Goal: Transaction & Acquisition: Register for event/course

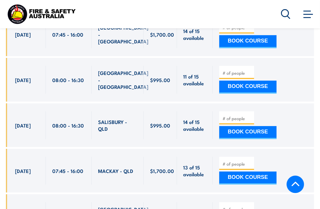
scroll to position [1377, 0]
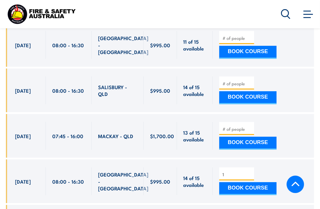
type input "1"
click at [250, 172] on input "1" at bounding box center [237, 175] width 30 height 6
click at [241, 182] on button "BOOK COURSE" at bounding box center [247, 188] width 57 height 13
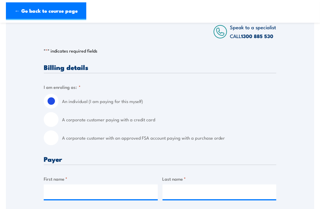
scroll to position [118, 0]
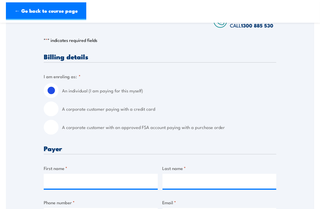
click at [47, 107] on input "A corporate customer paying with a credit card" at bounding box center [51, 109] width 15 height 15
radio input "true"
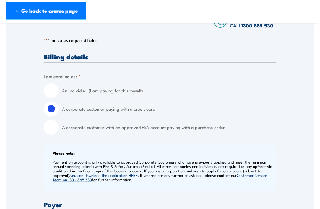
click at [51, 92] on input "An individual (I am paying for this myself)" at bounding box center [51, 90] width 15 height 15
radio input "true"
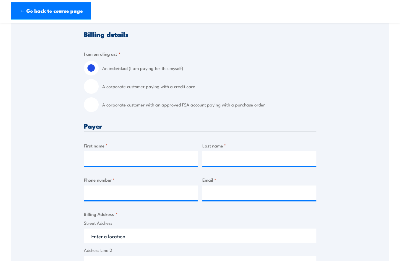
scroll to position [140, 0]
click at [91, 87] on input "A corporate customer paying with a credit card" at bounding box center [91, 86] width 15 height 15
radio input "true"
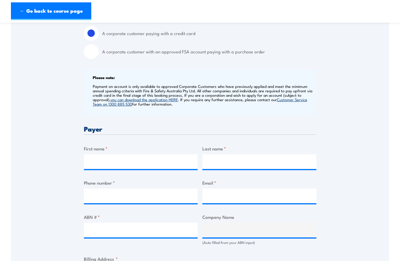
scroll to position [214, 0]
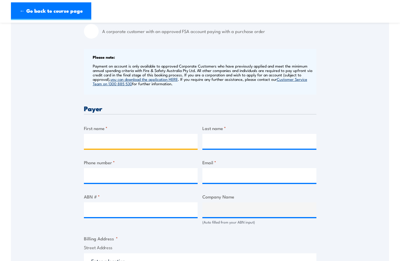
click at [113, 138] on input "First name *" at bounding box center [141, 141] width 114 height 15
type input "Anna"
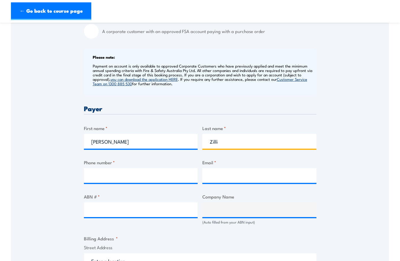
type input "Zilli"
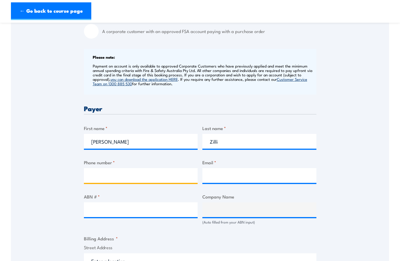
click at [100, 178] on input "Phone number *" at bounding box center [141, 175] width 114 height 15
type input "0738387713"
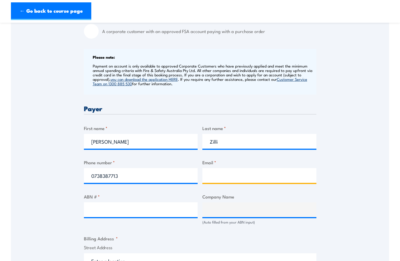
type input "dburke2@anglicaresq.org.au"
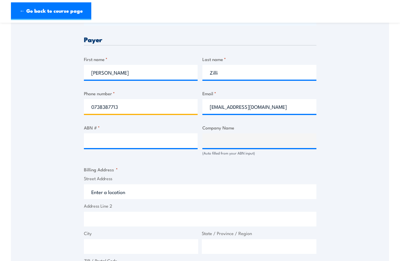
scroll to position [288, 0]
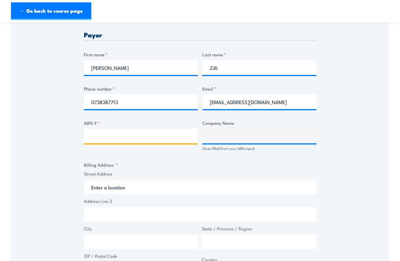
click at [120, 137] on input "ABN # *" at bounding box center [141, 136] width 114 height 15
paste input "39 906 010 979"
type input "39 906 010 979"
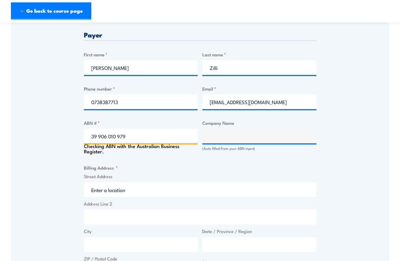
type input "THE CORPORATION OF THE SYNOD OF THE DIOCESE OF BRISBANE"
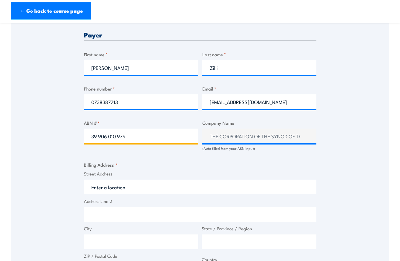
type input "39 906 010 979"
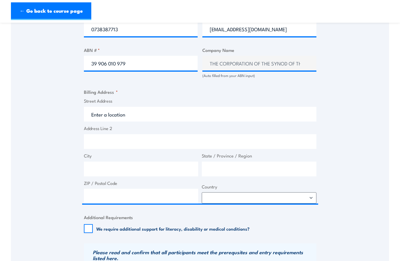
scroll to position [362, 0]
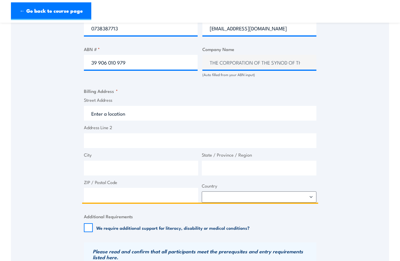
click at [115, 114] on input "Street Address" at bounding box center [200, 113] width 232 height 15
paste input "Level 15 / 31 Duncan Street"
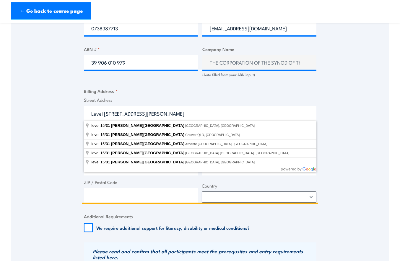
type input "Level 15 / 31 Duncan Street"
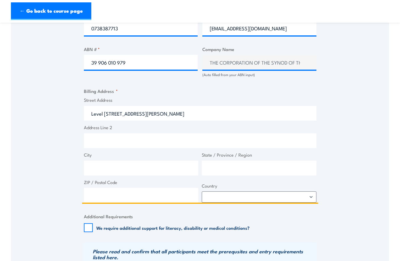
click at [105, 167] on input "City" at bounding box center [141, 168] width 115 height 15
paste input "Fortitude Valley"
type input "Fortitude Valley"
click at [231, 170] on input "State / Province / Region" at bounding box center [259, 168] width 115 height 15
type input "[GEOGRAPHIC_DATA]"
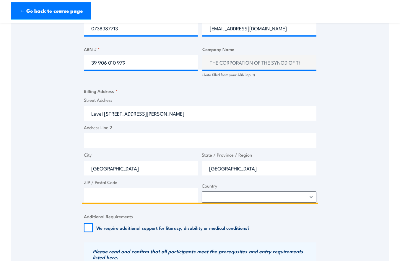
click at [138, 195] on input "ZIP / Postal Code" at bounding box center [141, 195] width 115 height 15
type input "4006"
click at [310, 197] on select "Afghanistan Albania Algeria American Samoa Andorra Angola Anguilla Antarctica A…" at bounding box center [259, 197] width 115 height 11
select select "Australia"
click at [202, 192] on select "Afghanistan Albania Algeria American Samoa Andorra Angola Anguilla Antarctica A…" at bounding box center [259, 197] width 115 height 11
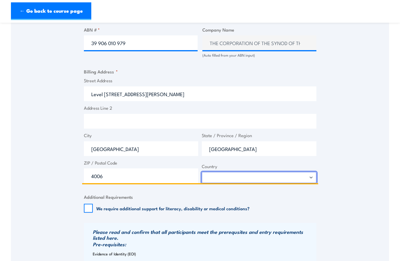
scroll to position [399, 0]
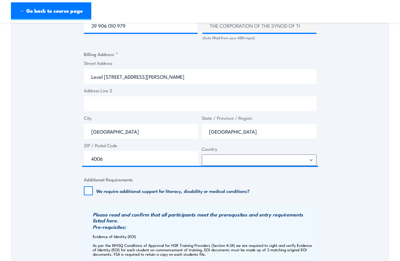
click at [192, 202] on div "Billing details I am enroling as: * An individual (I am paying for this myself)…" at bounding box center [200, 142] width 232 height 739
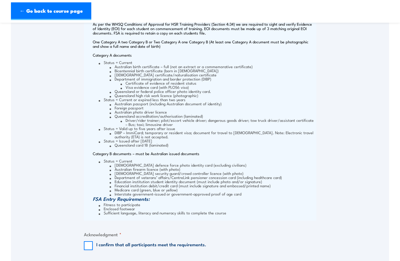
scroll to position [657, 0]
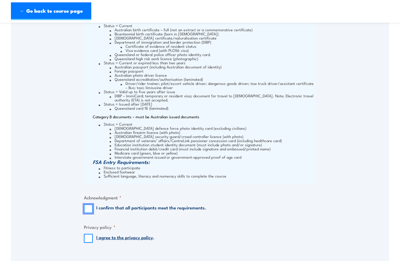
click at [88, 204] on input "I confirm that all participants meet the requirements." at bounding box center [88, 209] width 9 height 9
checkbox input "true"
click at [89, 204] on input "I agree to the privacy policy ." at bounding box center [88, 238] width 9 height 9
checkbox input "true"
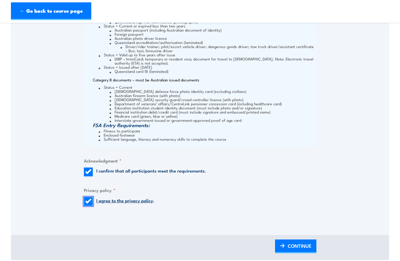
scroll to position [768, 0]
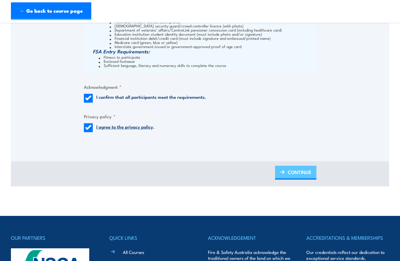
click at [296, 169] on span "CONTINUE" at bounding box center [300, 173] width 24 height 16
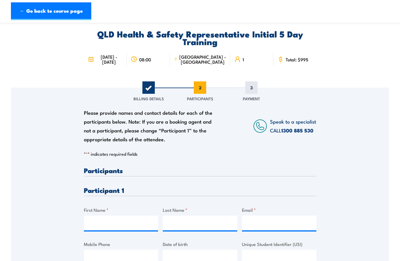
scroll to position [0, 0]
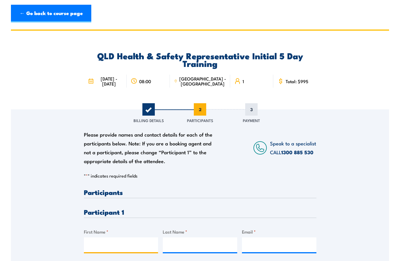
click at [98, 204] on input "First Name *" at bounding box center [121, 245] width 74 height 15
type input "Viraat"
type input "Datta"
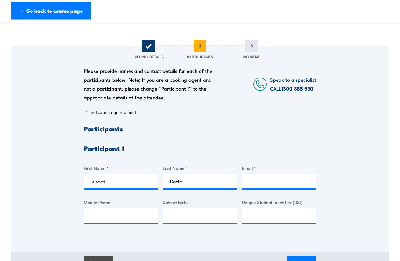
scroll to position [74, 0]
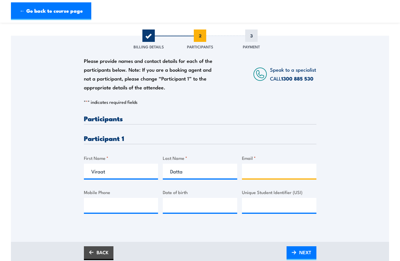
click at [256, 171] on input "Email *" at bounding box center [279, 171] width 74 height 15
paste input "vdatta@anglicaresq.org.au"
type input "vdatta@anglicaresq.org.au"
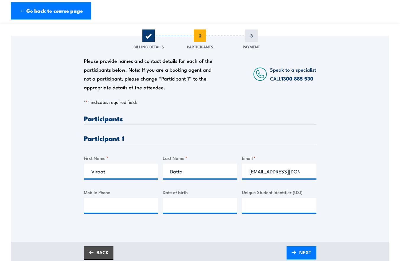
click at [211, 204] on div "Please provide names and contact details for each of the participants below. No…" at bounding box center [200, 139] width 378 height 206
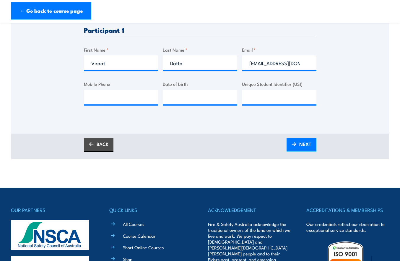
scroll to position [185, 0]
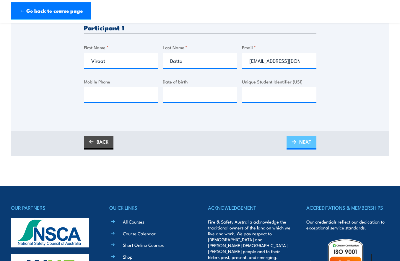
click at [300, 144] on span "NEXT" at bounding box center [305, 142] width 12 height 16
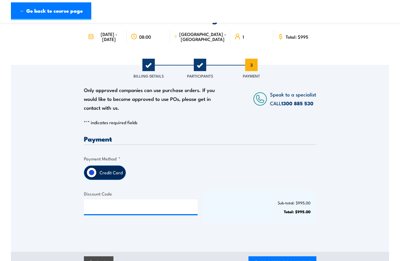
scroll to position [111, 0]
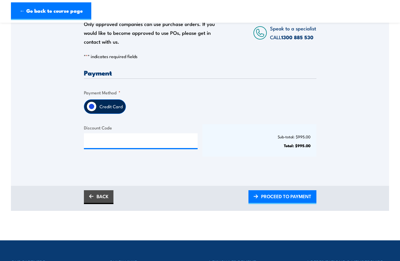
click at [118, 105] on label "Credit Card" at bounding box center [111, 107] width 29 height 14
click at [97, 105] on input "Credit Card" at bounding box center [92, 107] width 10 height 10
click at [275, 195] on span "PROCEED TO PAYMENT" at bounding box center [286, 197] width 50 height 16
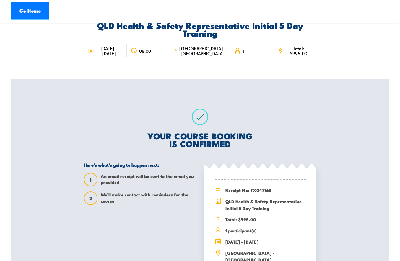
scroll to position [74, 0]
